Goal: Transaction & Acquisition: Subscribe to service/newsletter

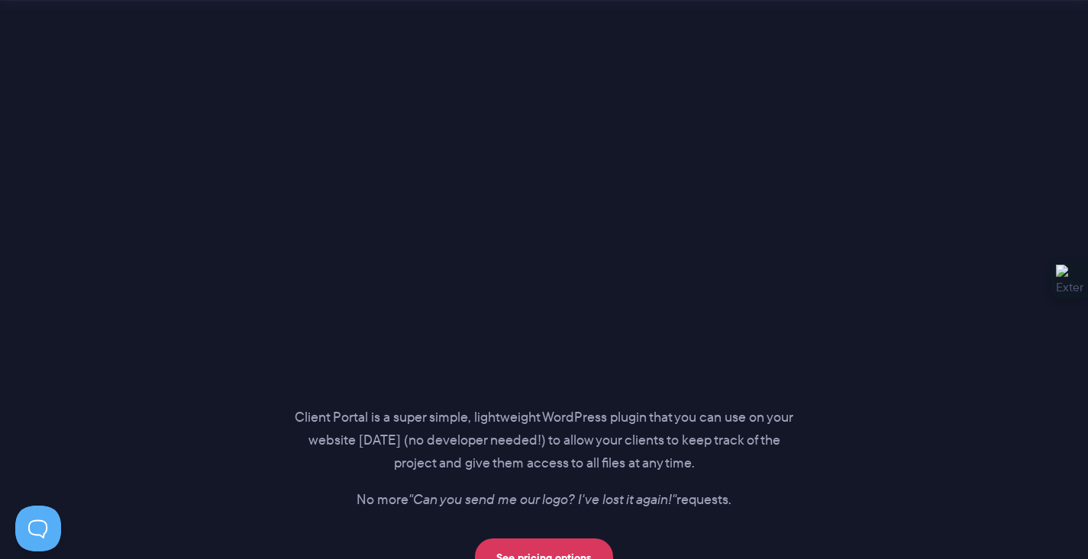
scroll to position [2044, 0]
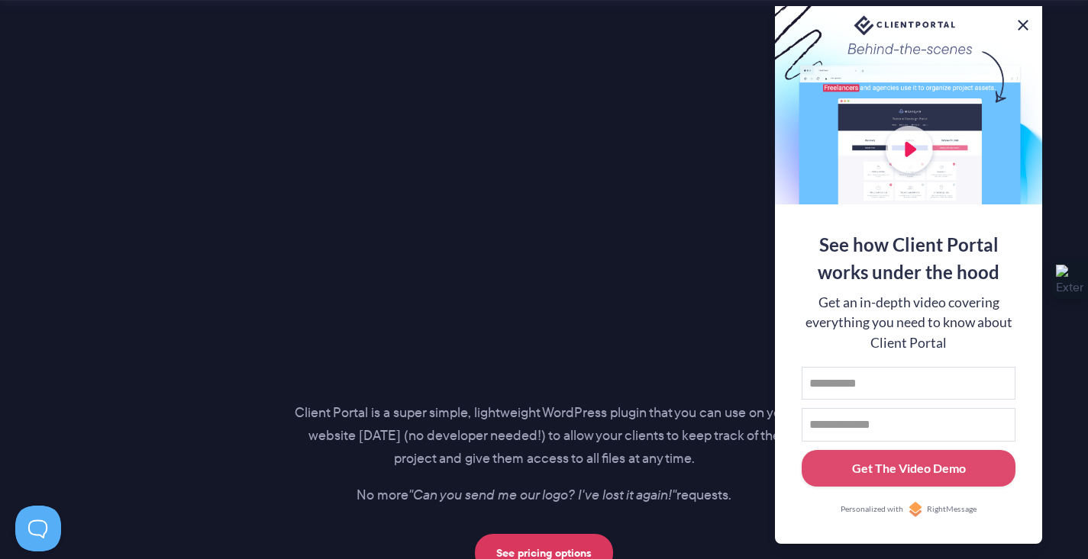
click at [1018, 25] on button at bounding box center [1023, 25] width 18 height 18
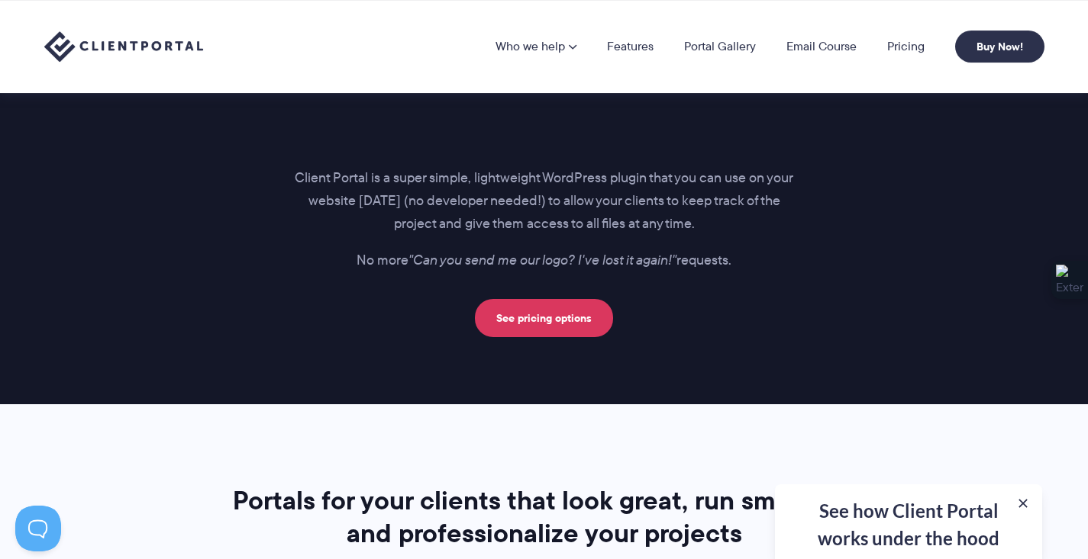
scroll to position [2272, 0]
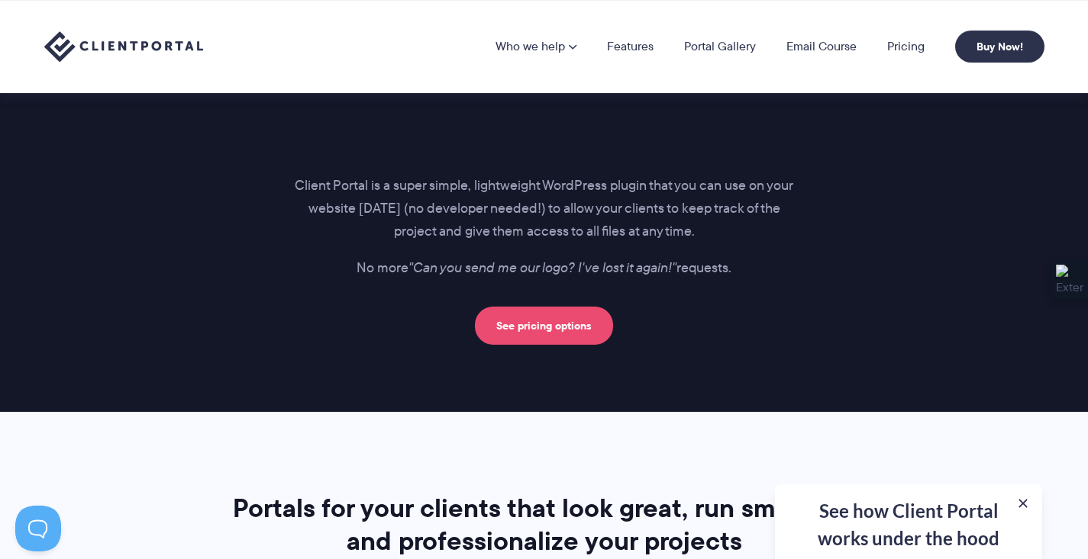
click at [538, 329] on link "See pricing options" at bounding box center [544, 326] width 138 height 38
